Goal: Navigation & Orientation: Find specific page/section

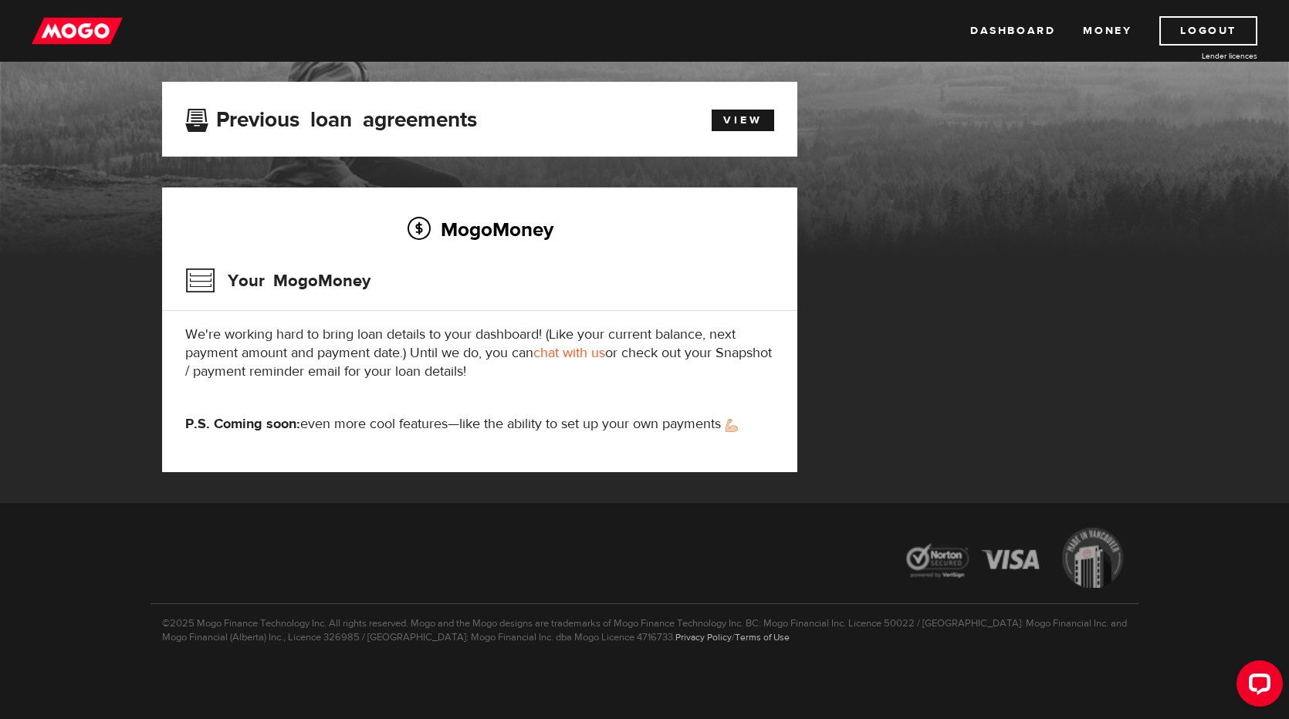
scroll to position [10, 0]
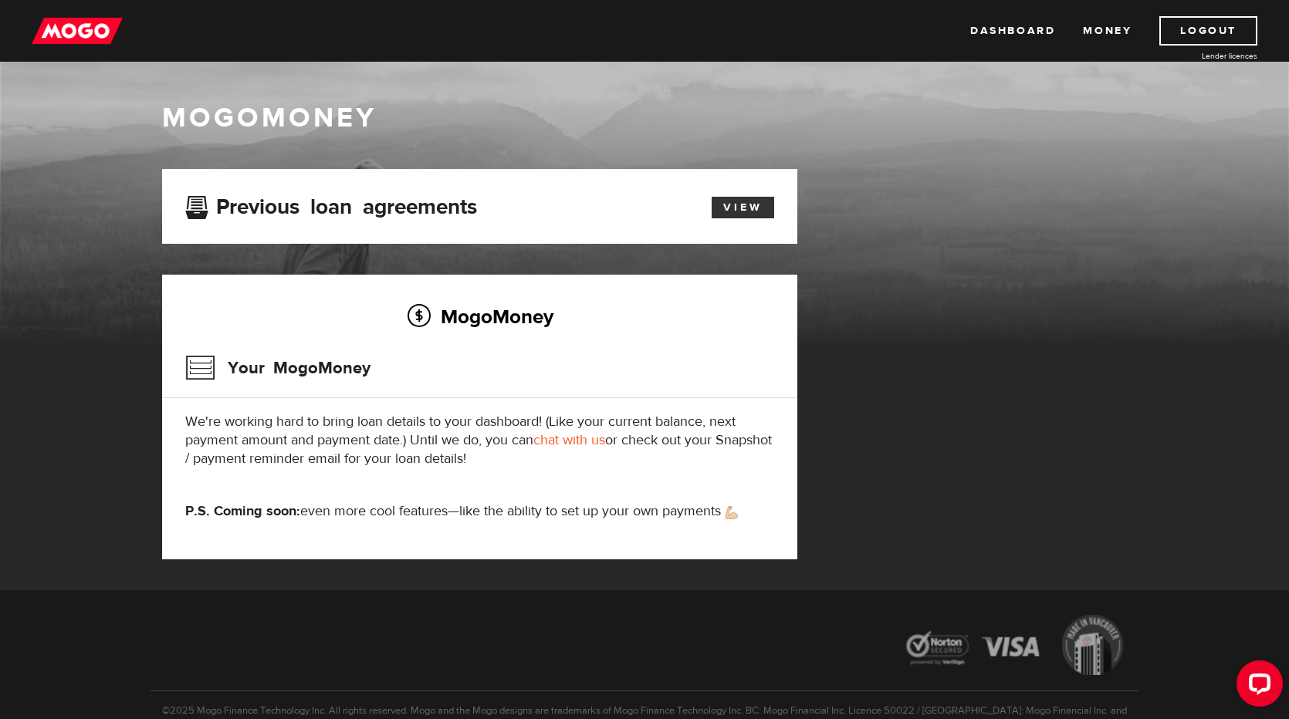
click at [743, 208] on link "View" at bounding box center [743, 208] width 63 height 22
click at [1115, 34] on link "Money" at bounding box center [1107, 30] width 49 height 29
